Goal: Task Accomplishment & Management: Use online tool/utility

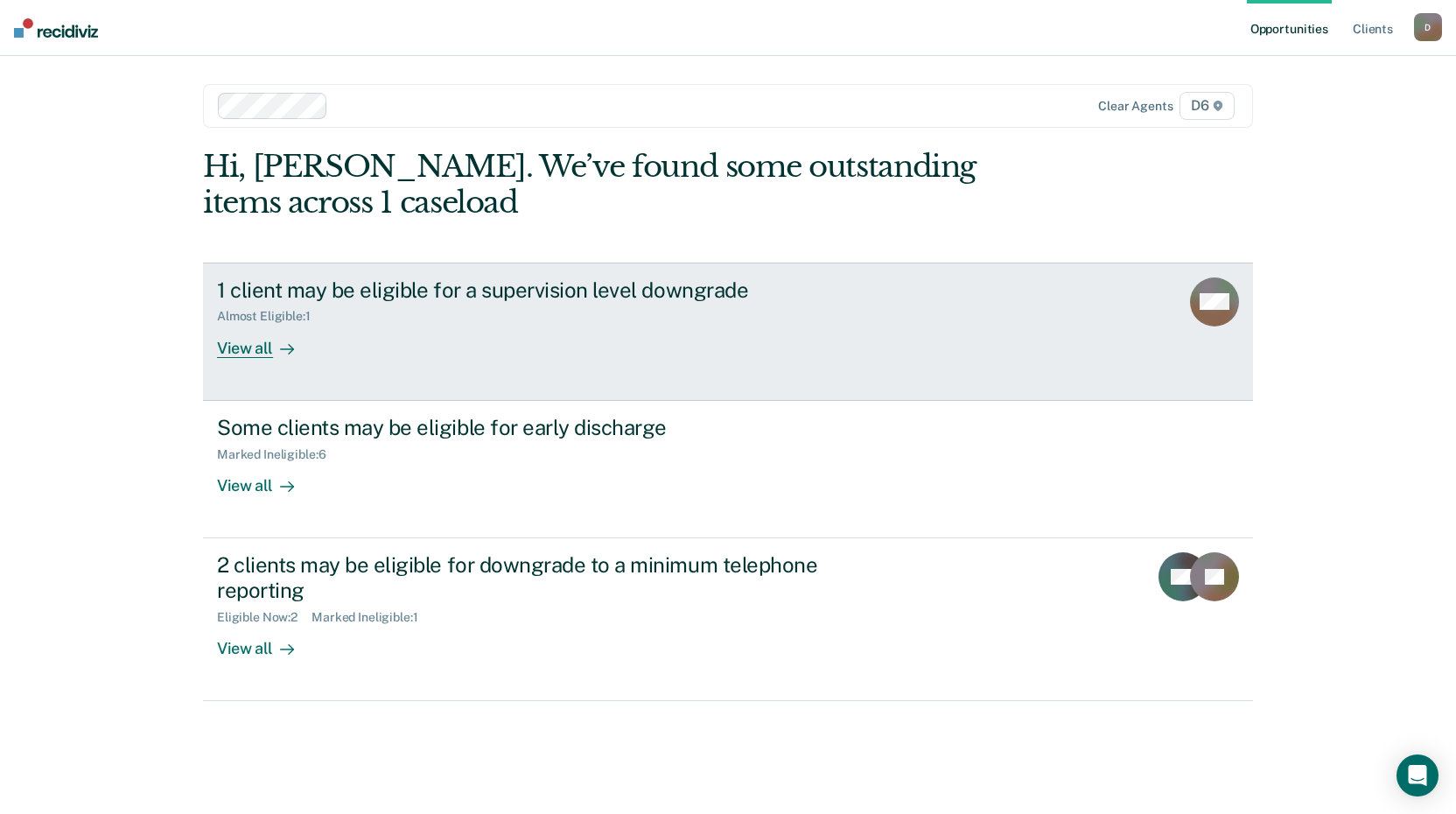
click at [261, 351] on div "View all" at bounding box center [266, 340] width 98 height 34
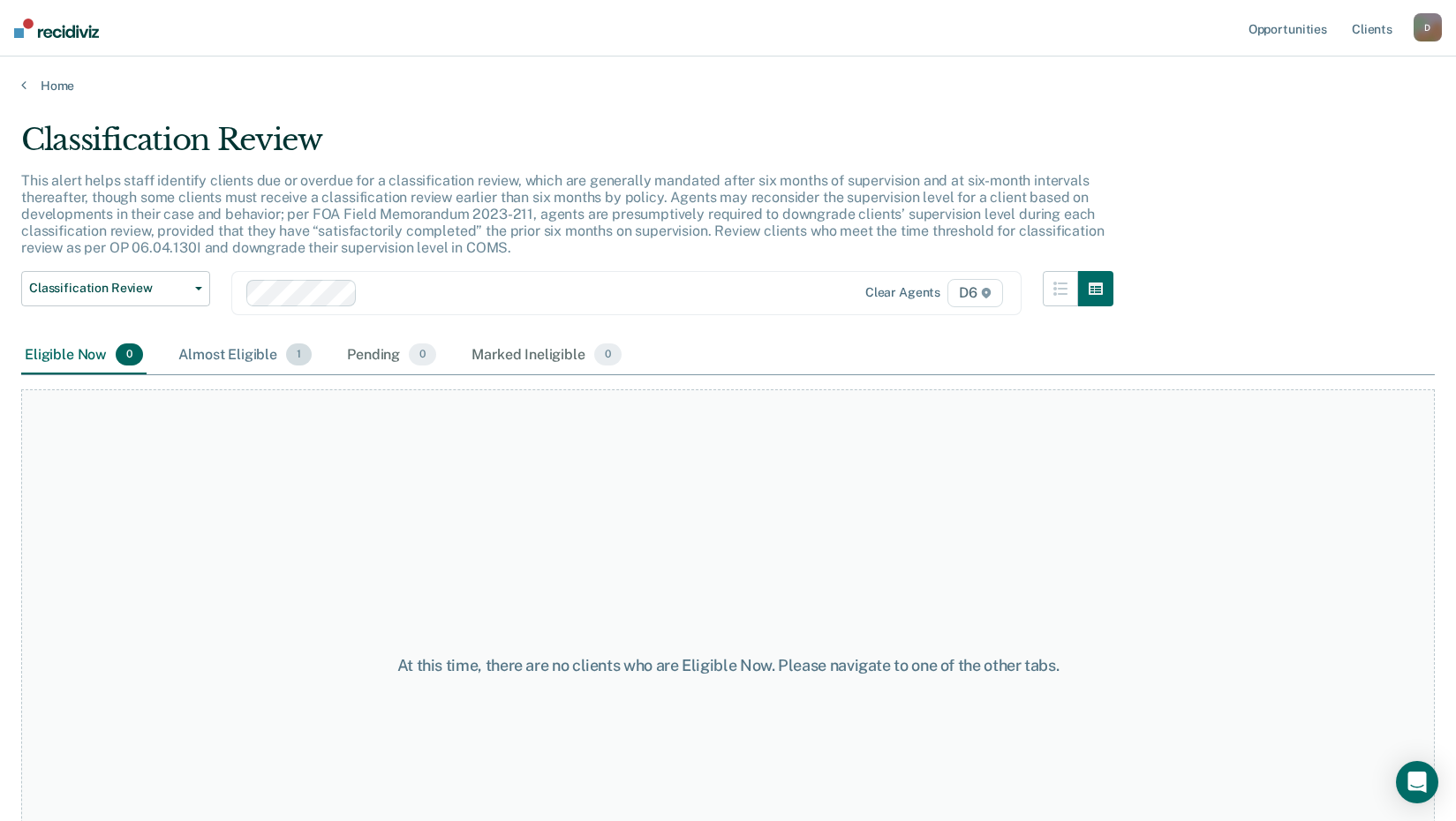
click at [243, 350] on div "Almost Eligible 1" at bounding box center [245, 355] width 140 height 38
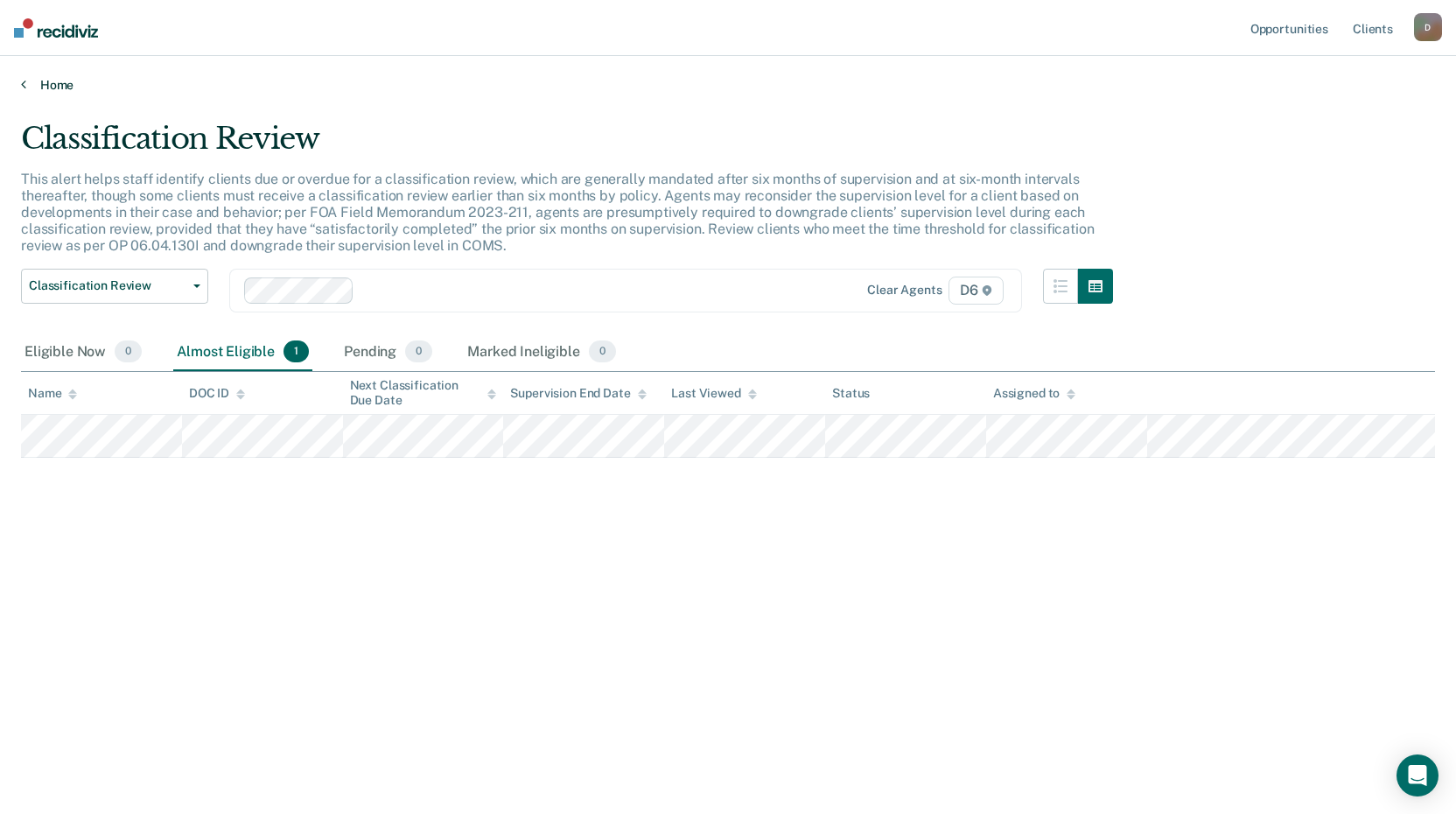
click at [48, 82] on link "Home" at bounding box center [727, 85] width 1414 height 16
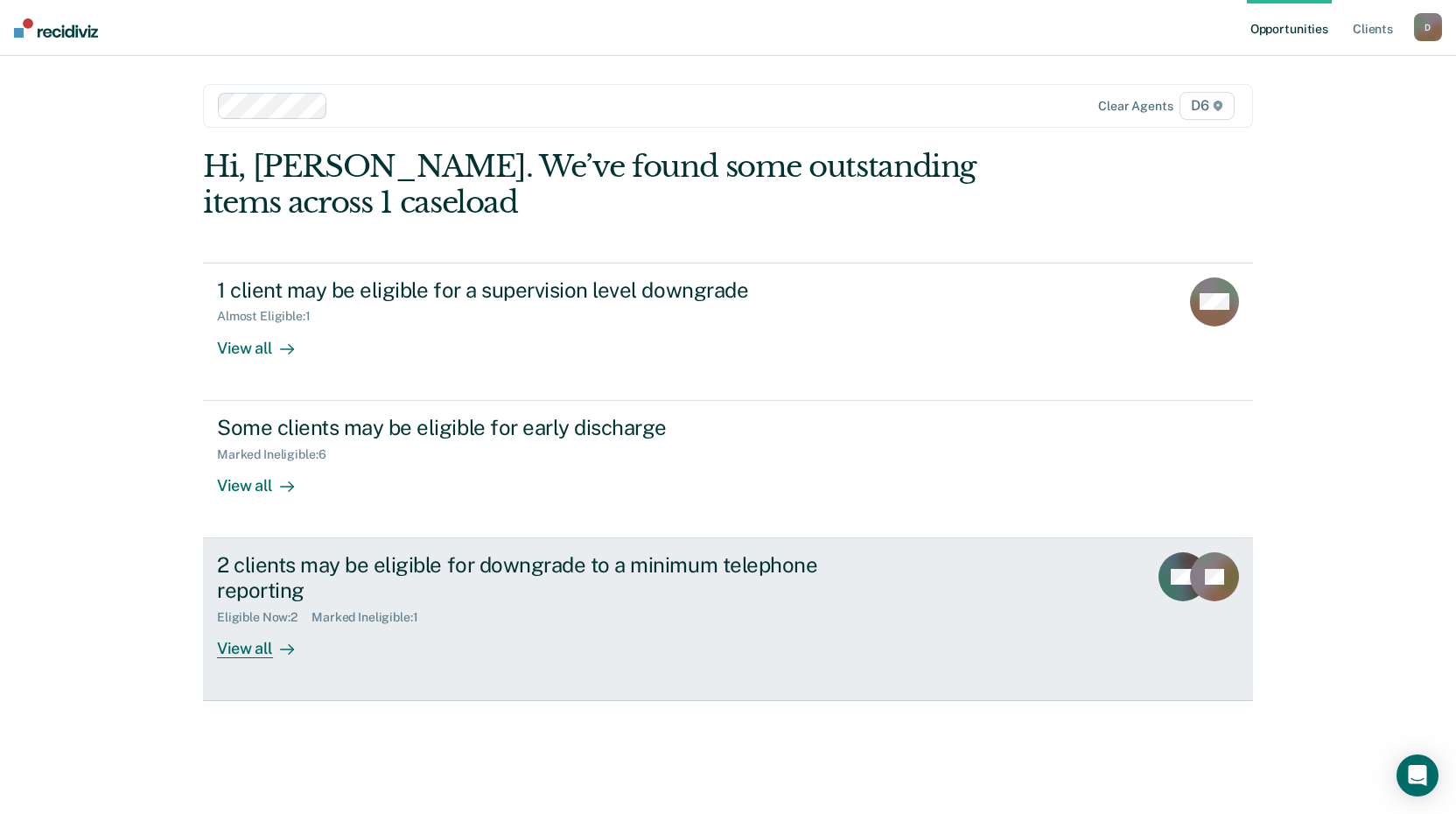
click at [258, 651] on div "View all" at bounding box center [266, 641] width 98 height 34
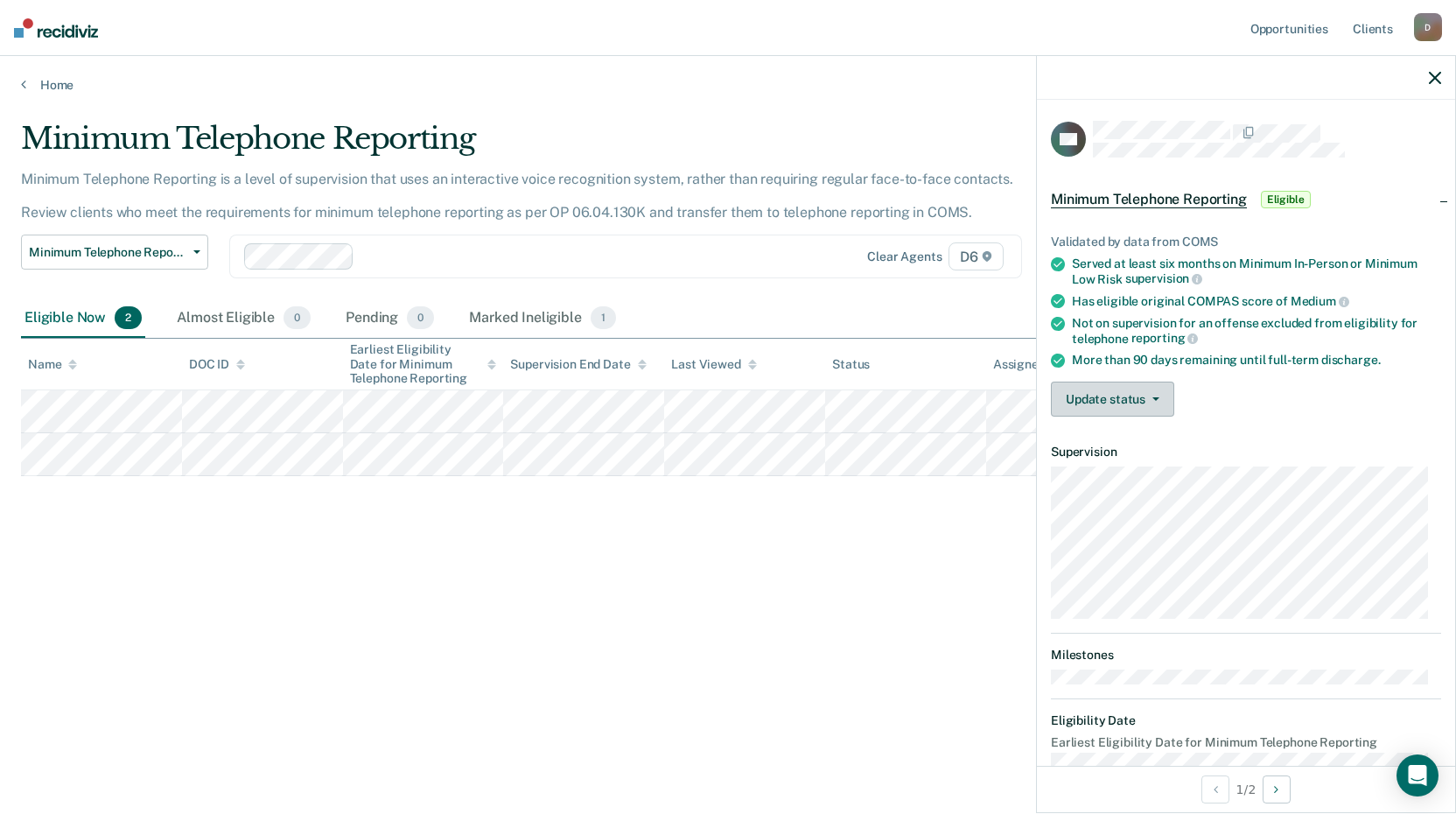
click at [1166, 394] on button "Update status" at bounding box center [1113, 399] width 123 height 35
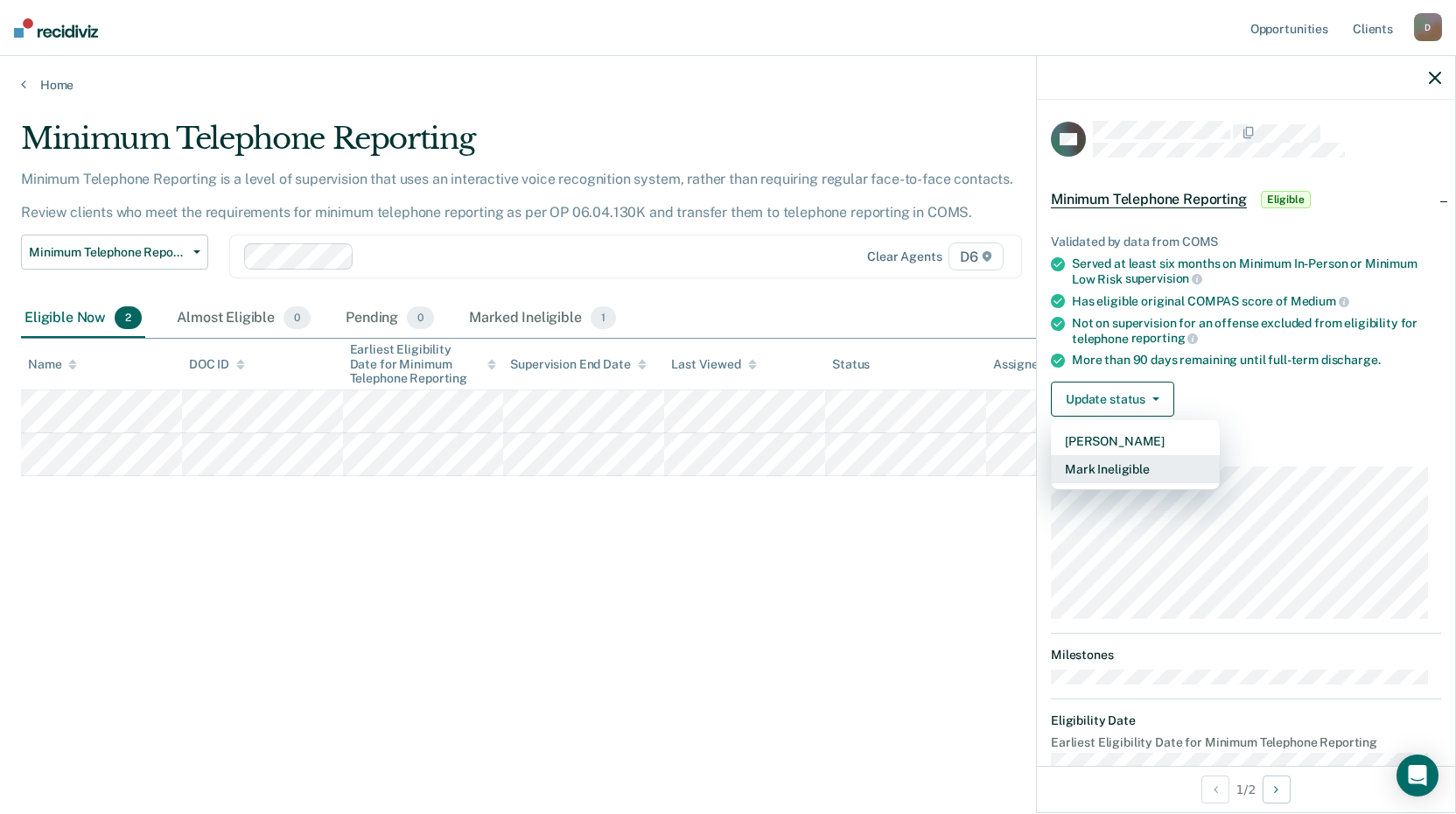
click at [1125, 469] on button "Mark Ineligible" at bounding box center [1135, 469] width 169 height 28
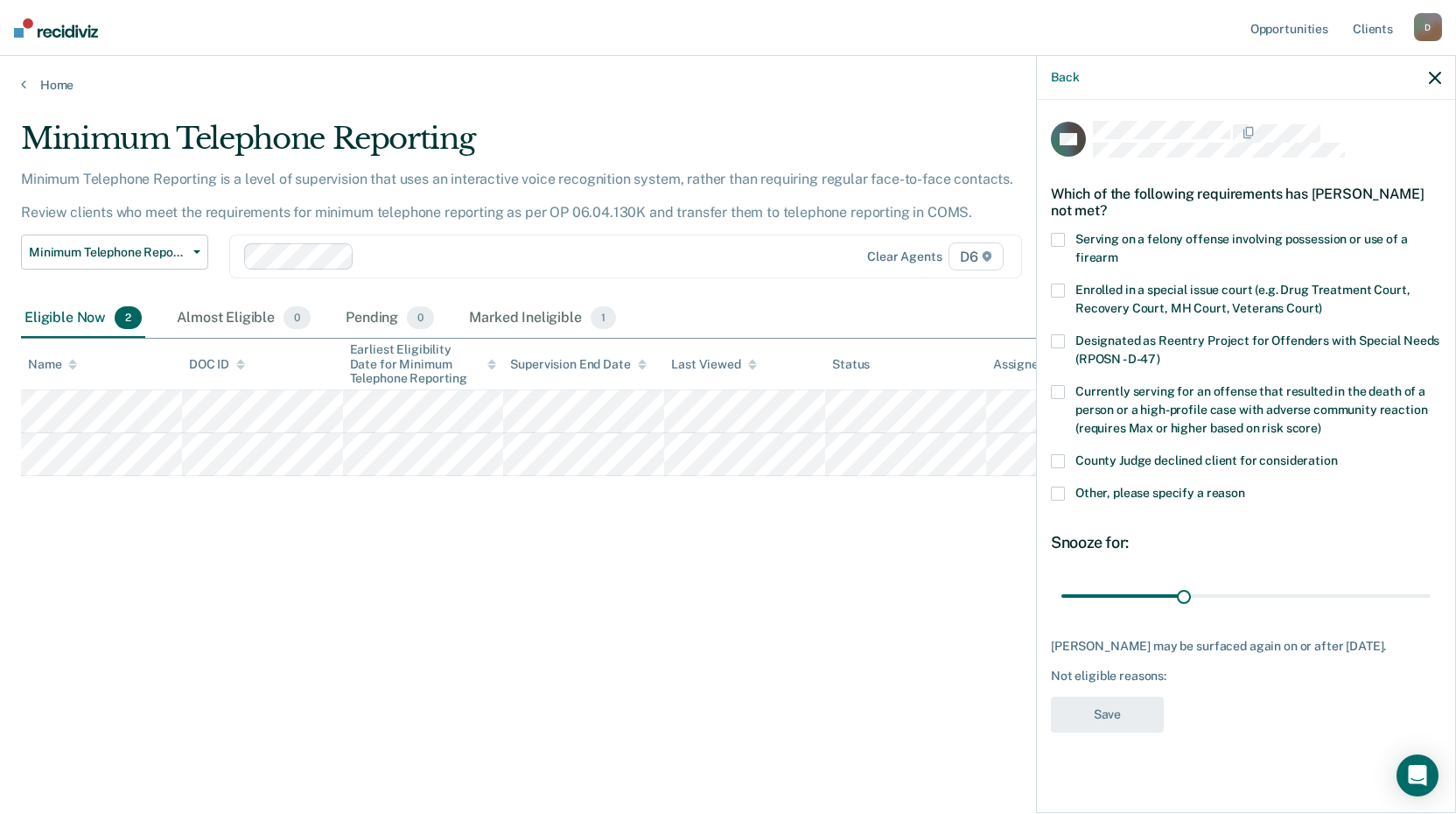
click at [1062, 492] on span at bounding box center [1058, 493] width 14 height 14
click at [1246, 486] on input "Other, please specify a reason" at bounding box center [1246, 486] width 0 height 0
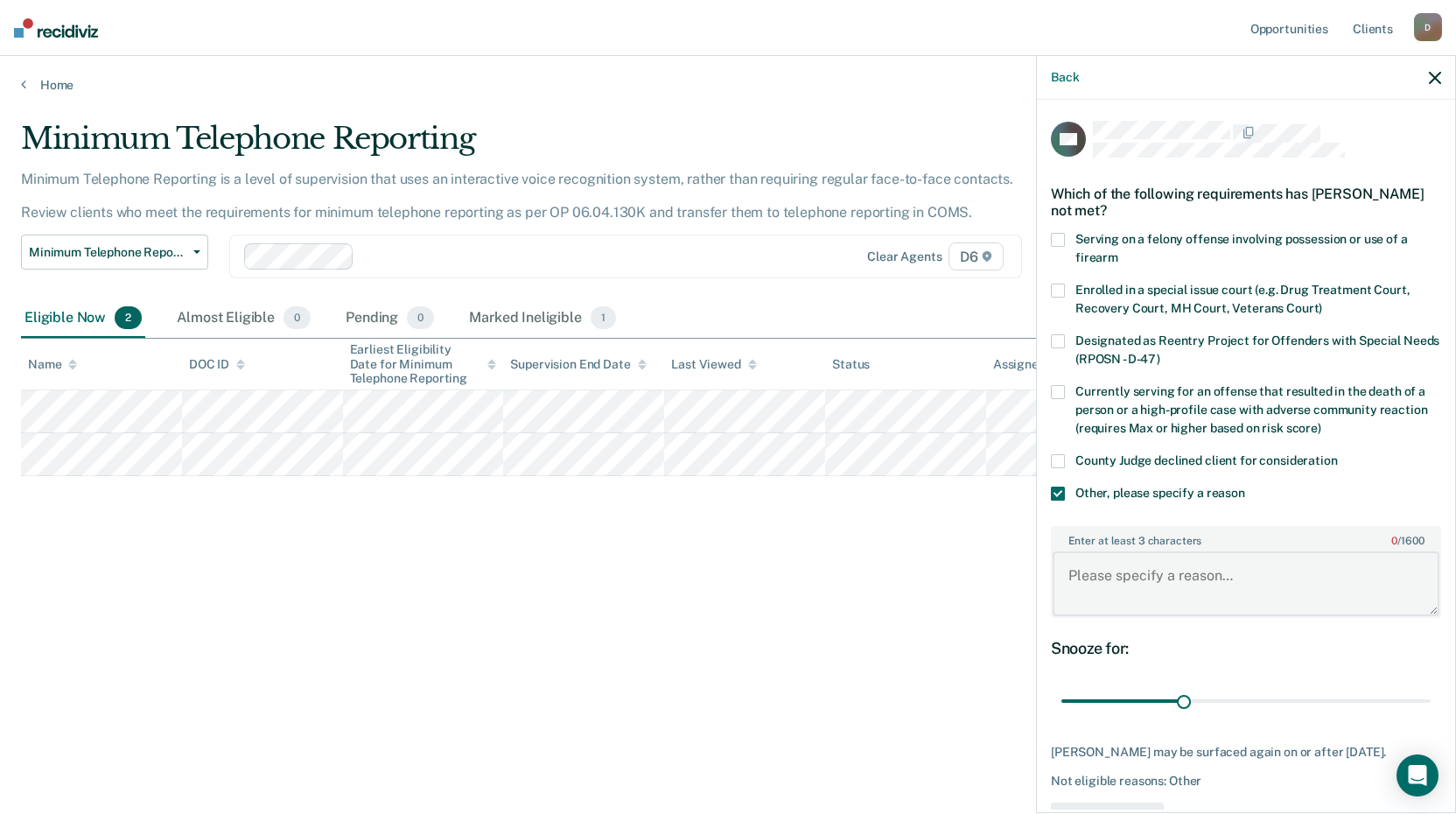
click at [1095, 587] on textarea "Enter at least 3 characters 0 / 1600" at bounding box center [1246, 584] width 387 height 65
type textarea "Continues to owe a large amount of restitution. Is not compliant with such."
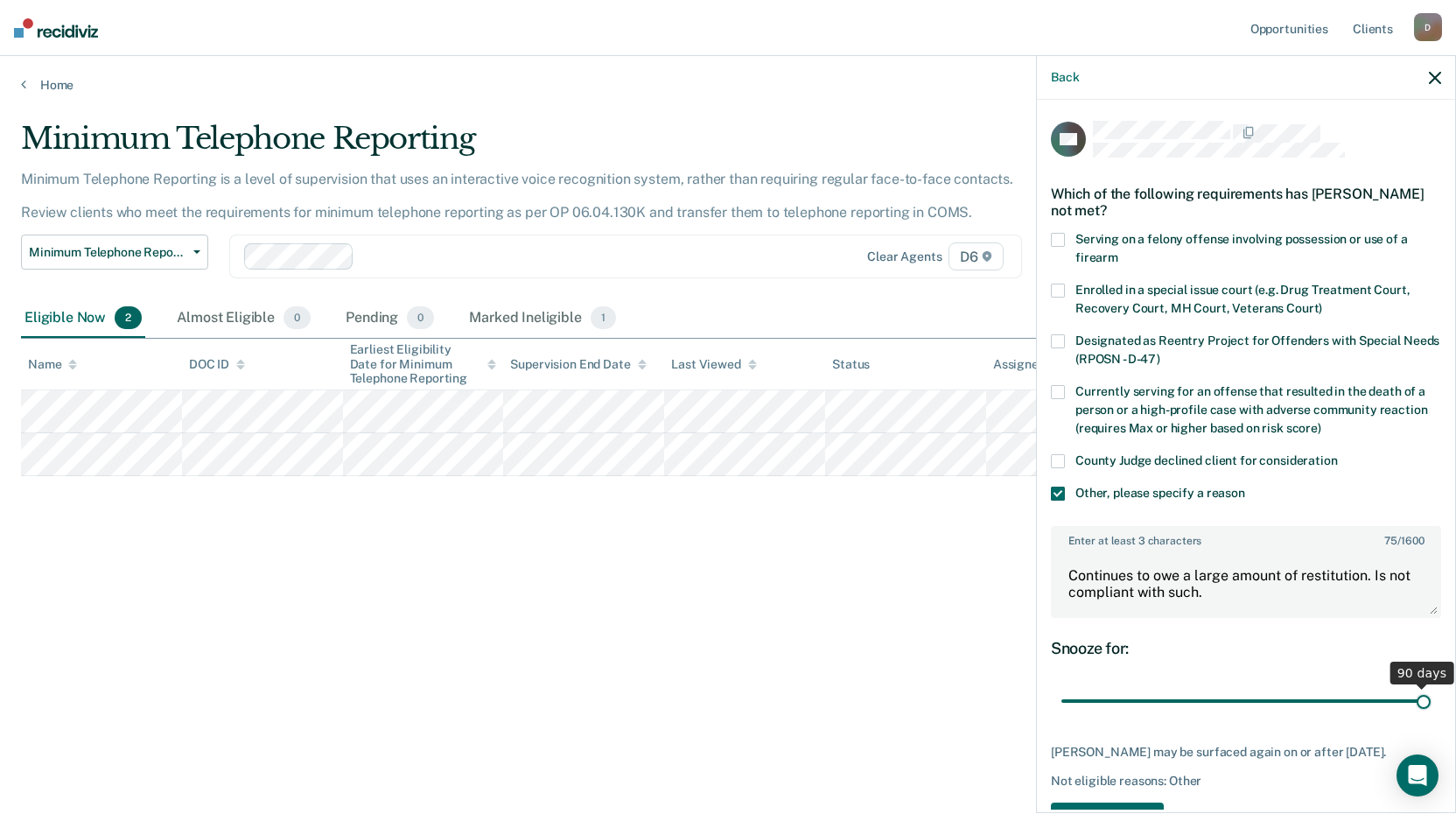
drag, startPoint x: 1177, startPoint y: 700, endPoint x: 1436, endPoint y: 687, distance: 259.3
type input "90"
click at [1431, 687] on input "range" at bounding box center [1246, 701] width 369 height 30
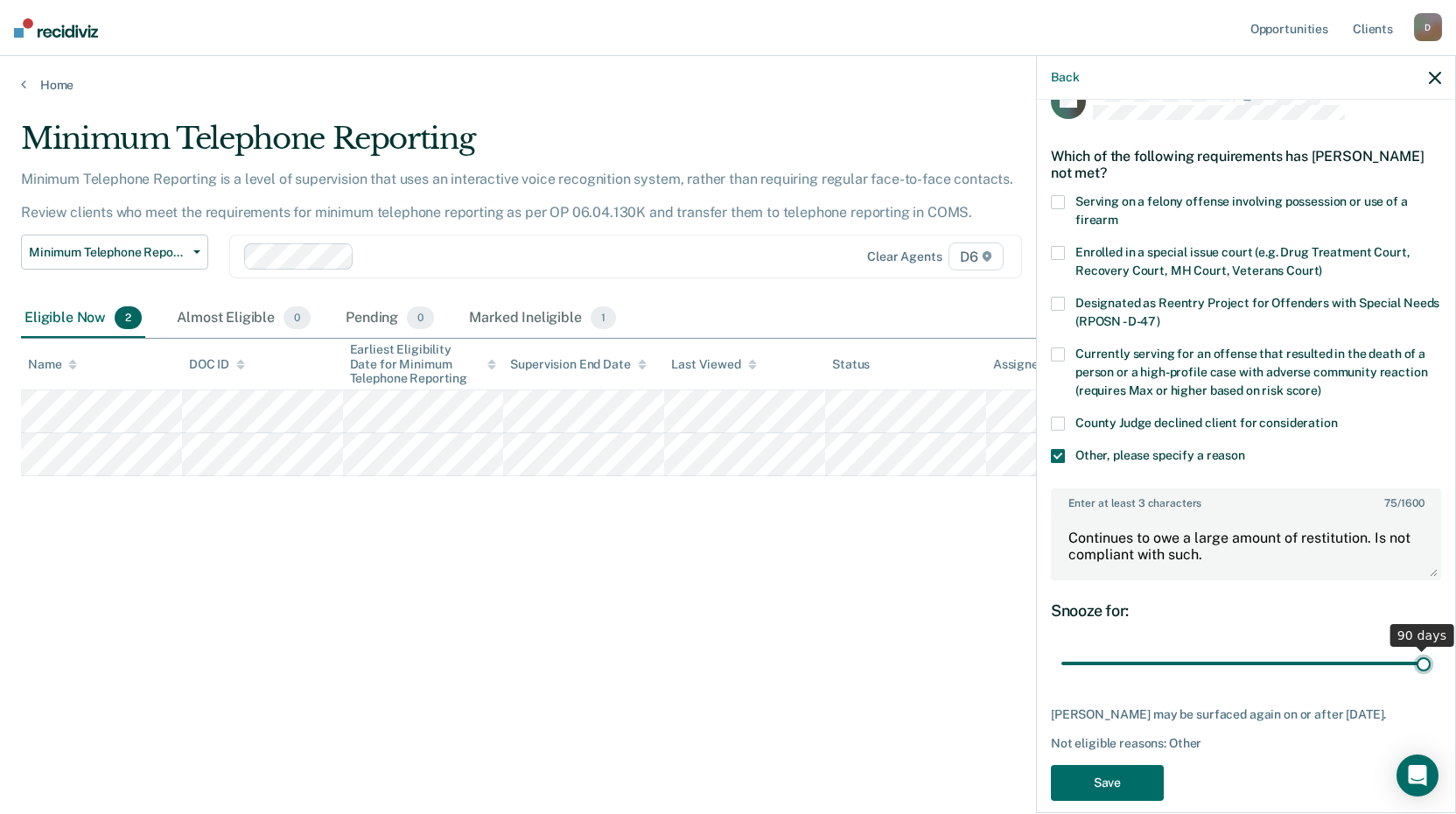
scroll to position [73, 0]
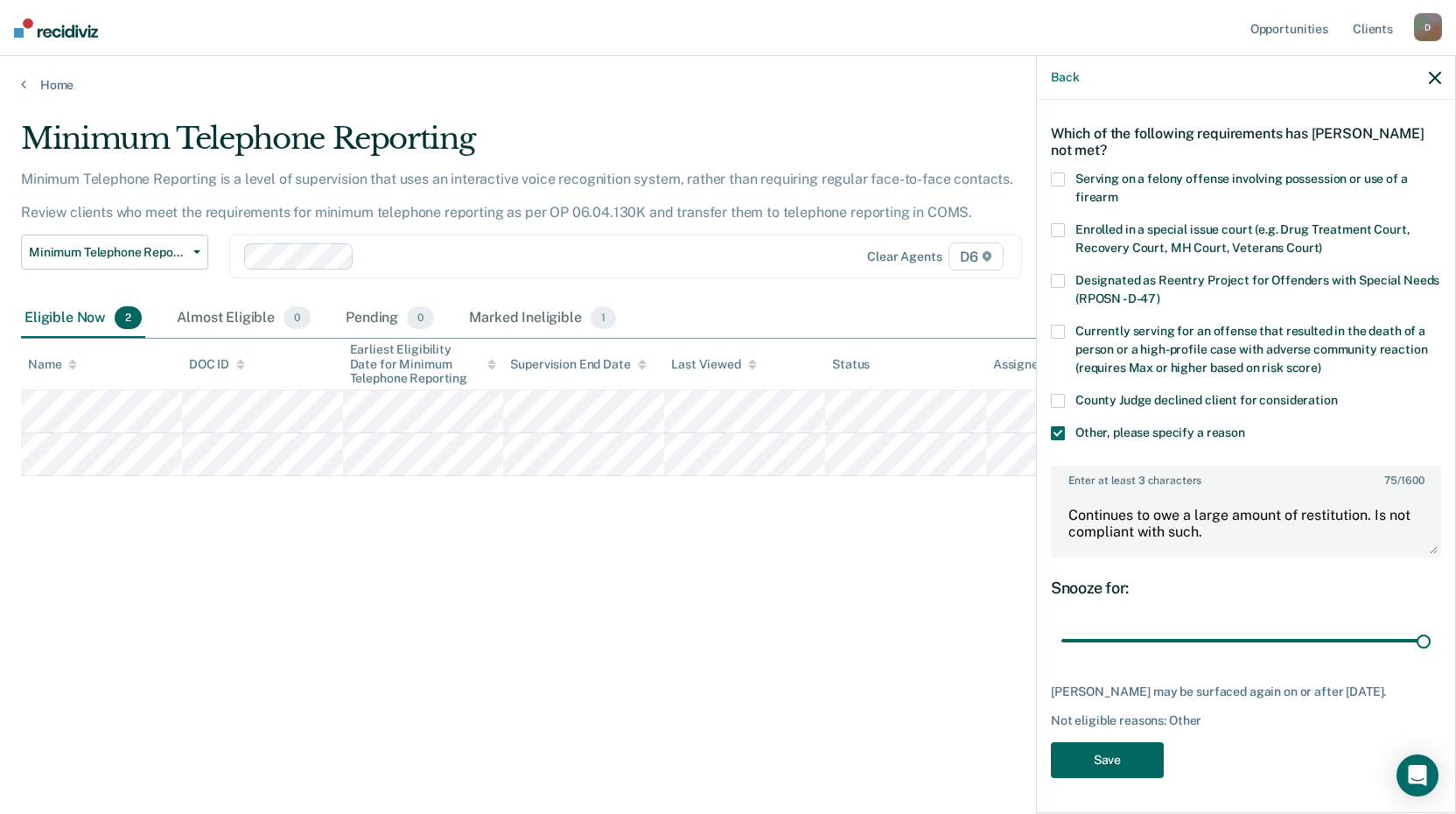
click at [1130, 765] on button "Save" at bounding box center [1107, 759] width 113 height 36
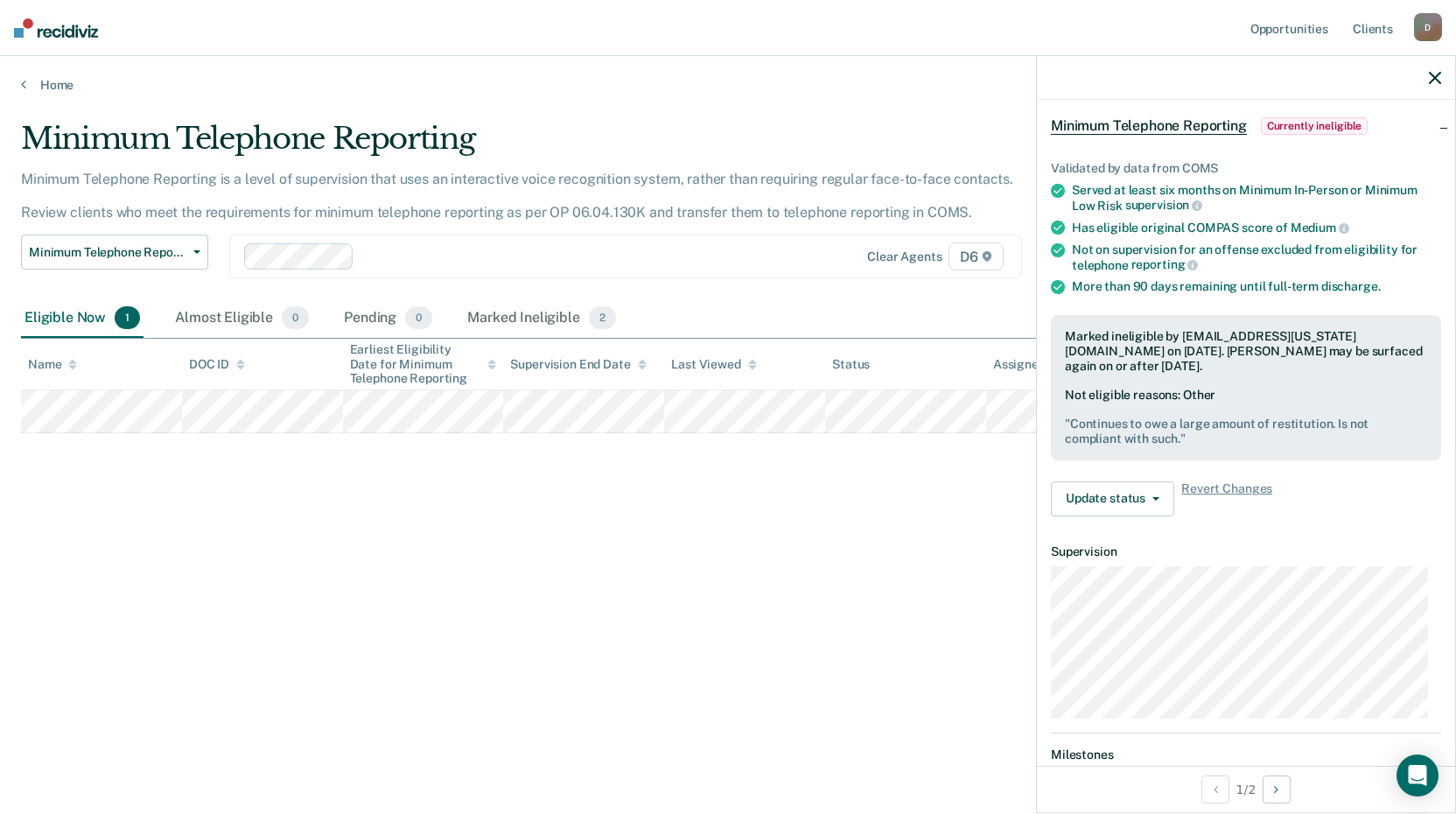
scroll to position [35, 0]
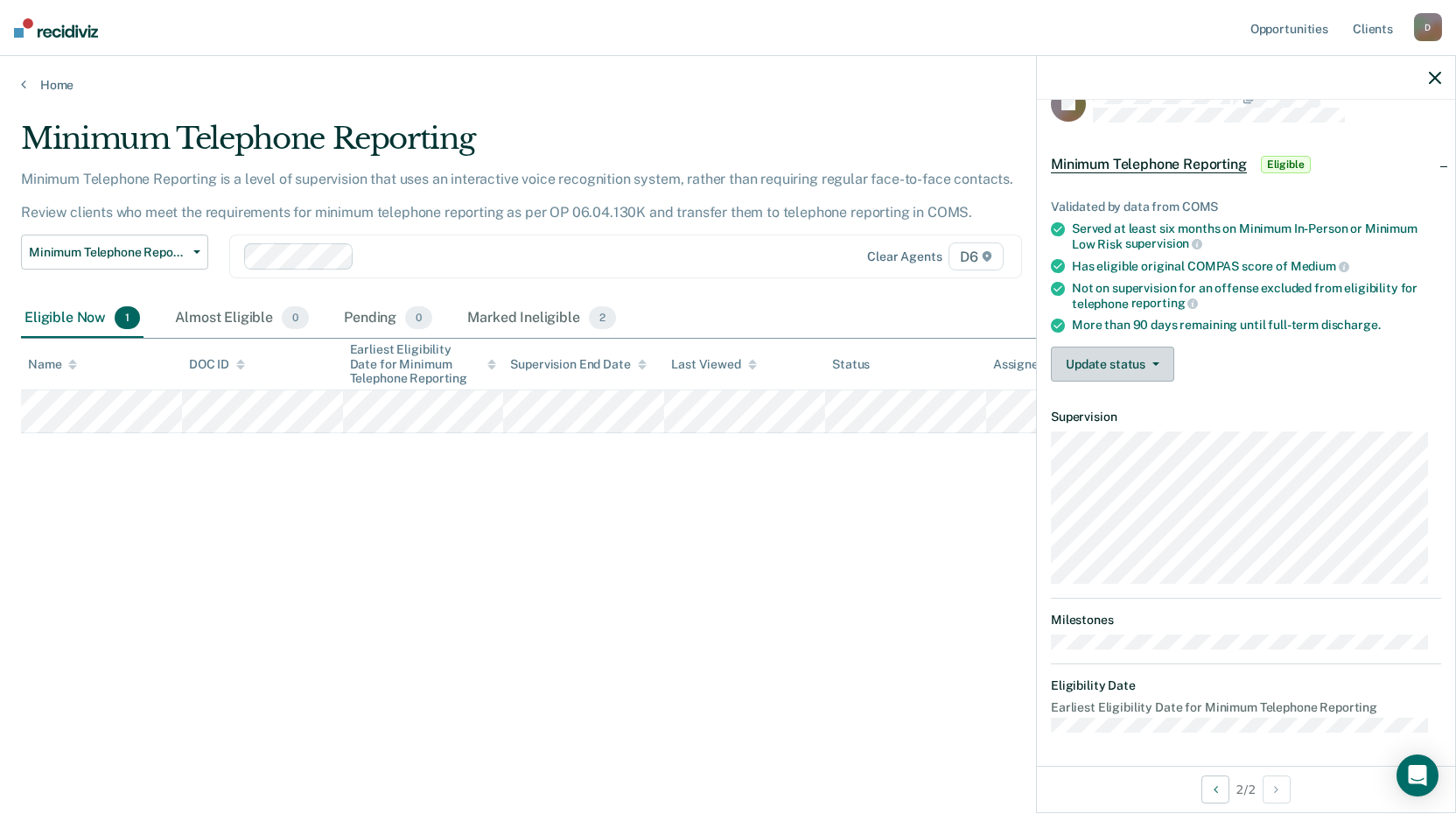
click at [1161, 359] on button "Update status" at bounding box center [1113, 364] width 123 height 35
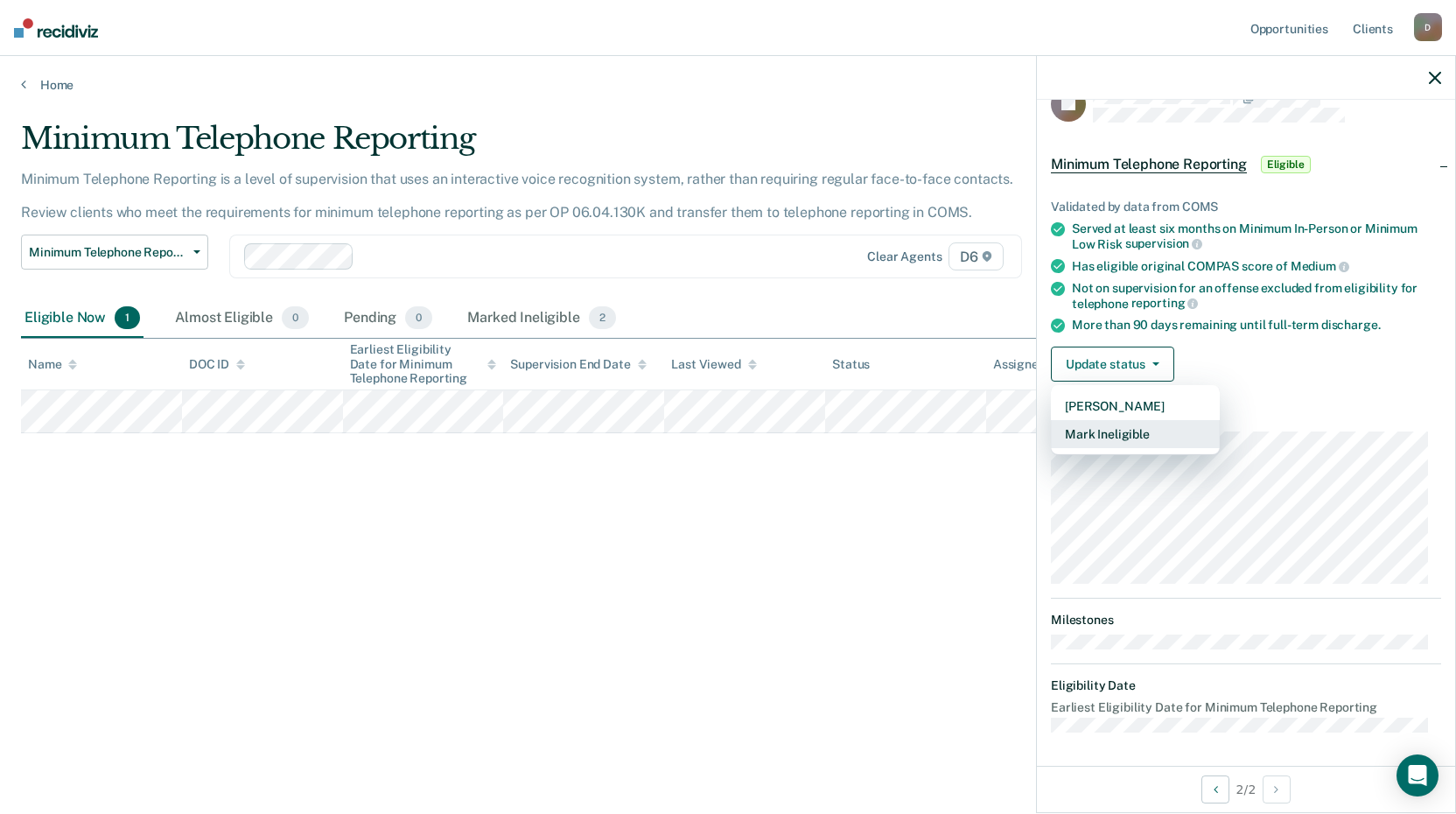
click at [1132, 439] on button "Mark Ineligible" at bounding box center [1135, 433] width 169 height 28
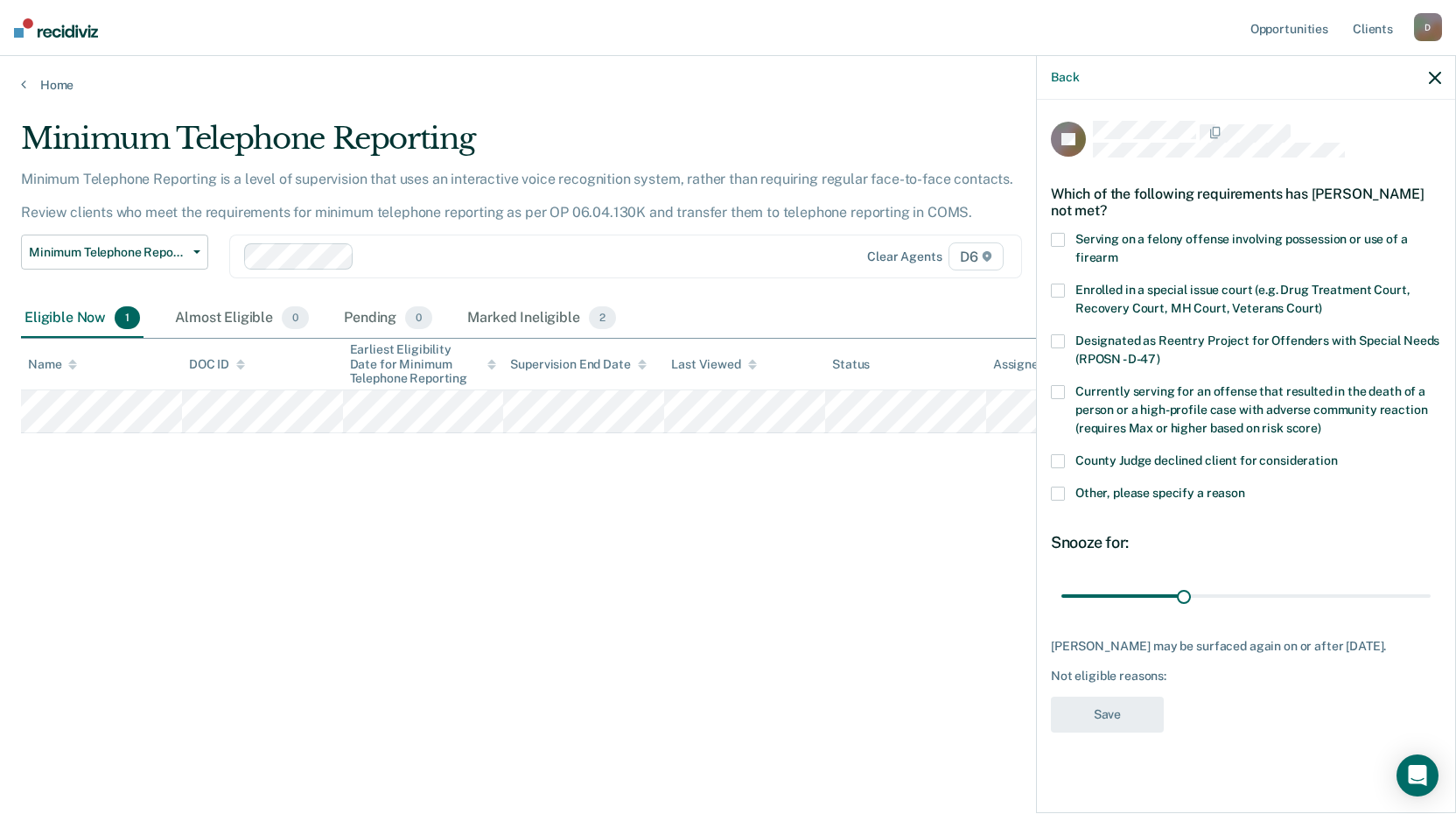
click at [1054, 495] on span at bounding box center [1058, 493] width 14 height 14
click at [1246, 486] on input "Other, please specify a reason" at bounding box center [1246, 486] width 0 height 0
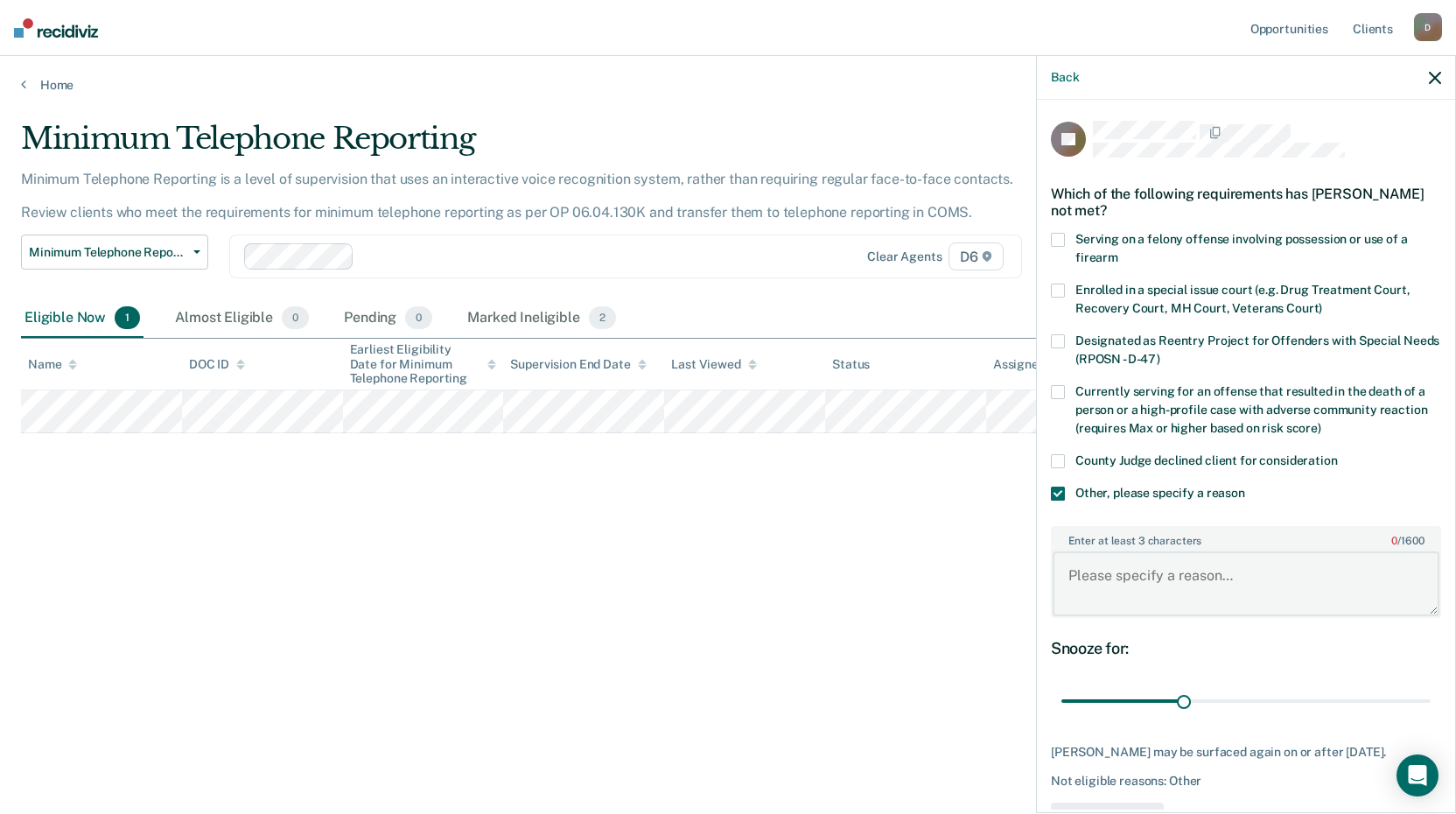
click at [1090, 558] on textarea "Enter at least 3 characters 0 / 1600" at bounding box center [1246, 584] width 387 height 65
type textarea "Not compliant with her fees / court assessments."
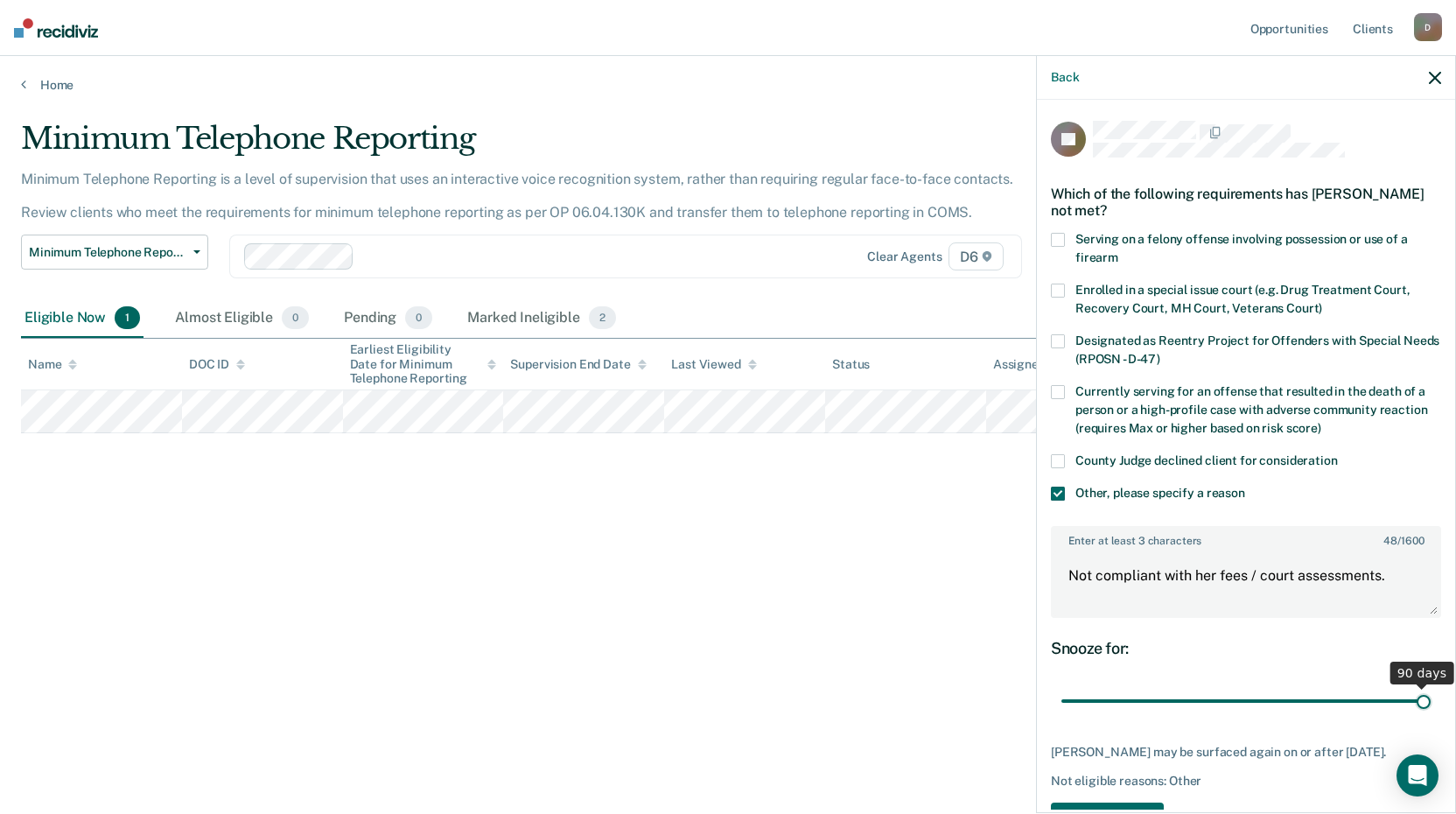
drag, startPoint x: 1174, startPoint y: 701, endPoint x: 1431, endPoint y: 695, distance: 257.1
type input "90"
click at [1431, 695] on input "range" at bounding box center [1246, 701] width 369 height 30
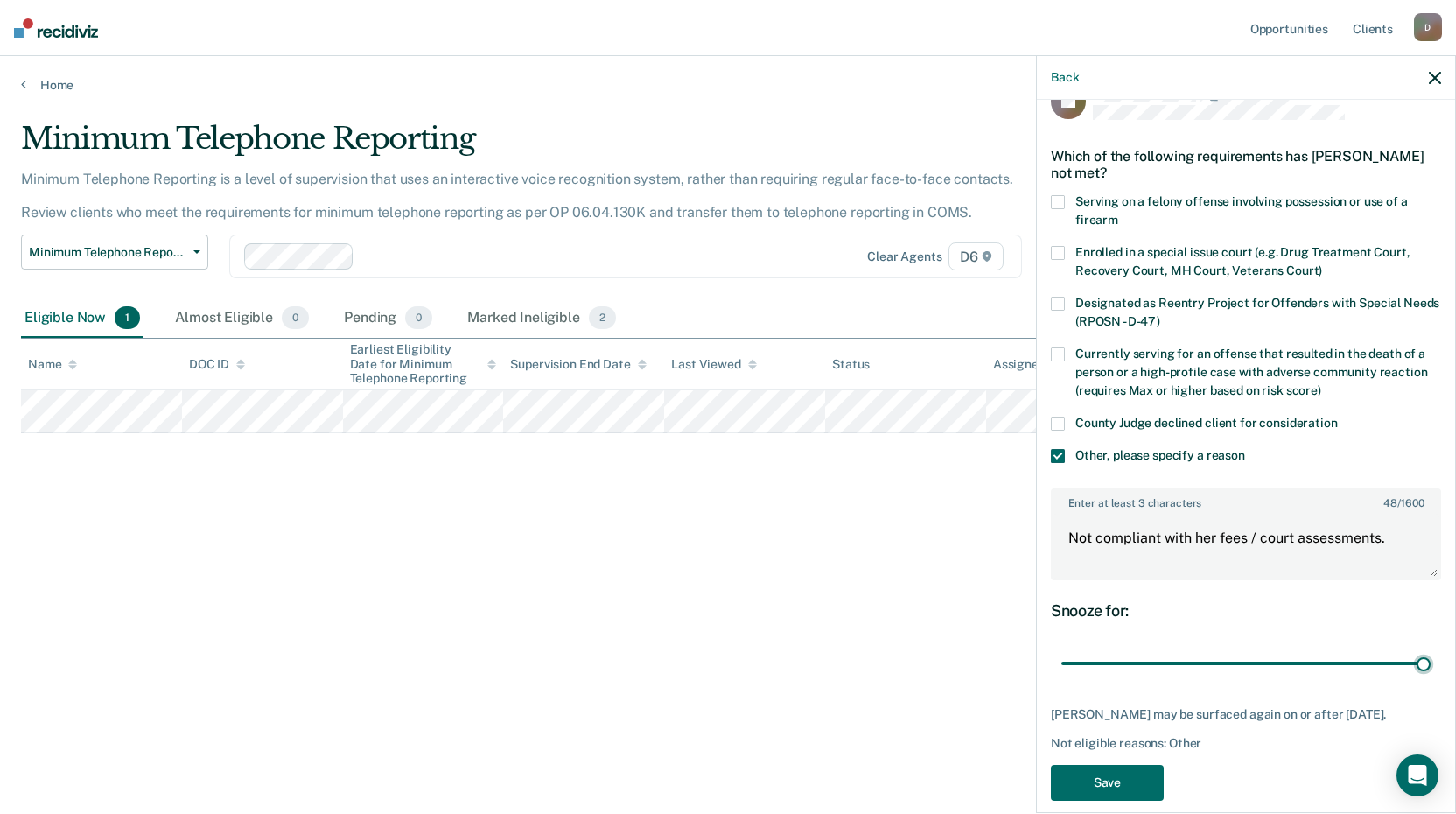
scroll to position [73, 0]
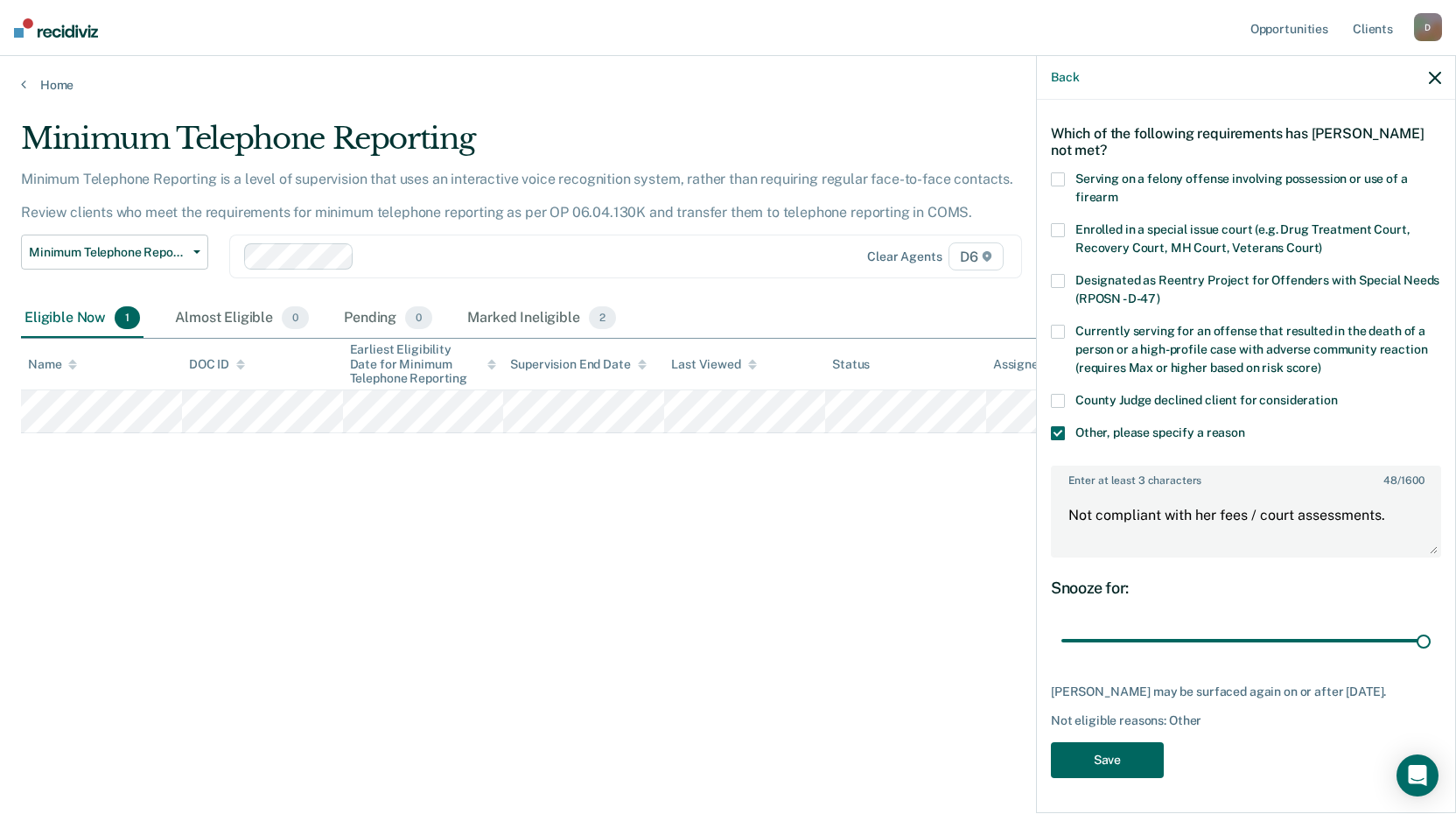
click at [1125, 757] on button "Save" at bounding box center [1107, 759] width 113 height 36
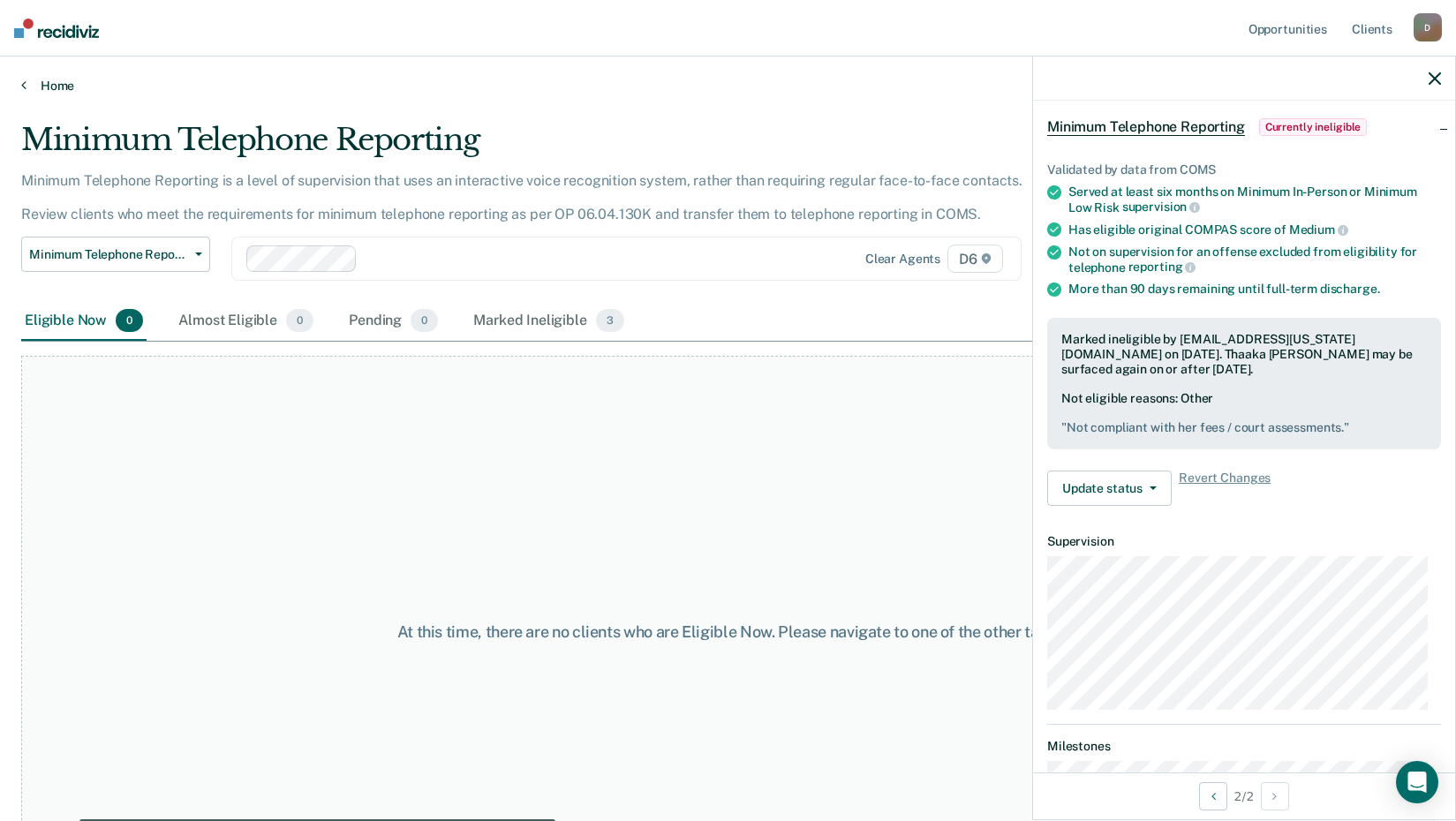
click at [47, 82] on link "Home" at bounding box center [728, 86] width 1414 height 16
